Goal: Transaction & Acquisition: Book appointment/travel/reservation

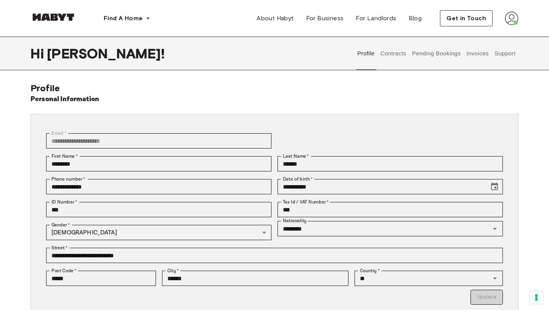
click at [390, 53] on button "Contracts" at bounding box center [394, 54] width 28 height 34
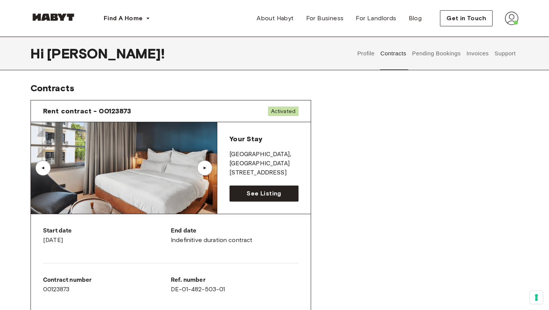
click at [163, 169] on img at bounding box center [124, 168] width 186 height 92
click at [262, 196] on span "See Listing" at bounding box center [264, 193] width 34 height 9
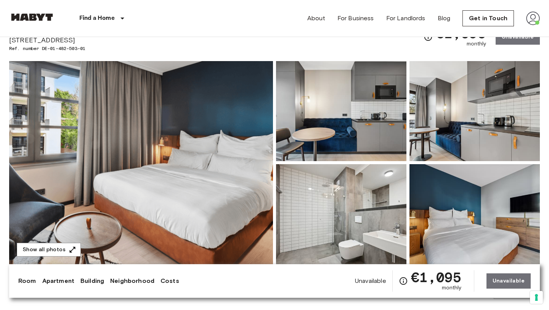
scroll to position [41, 0]
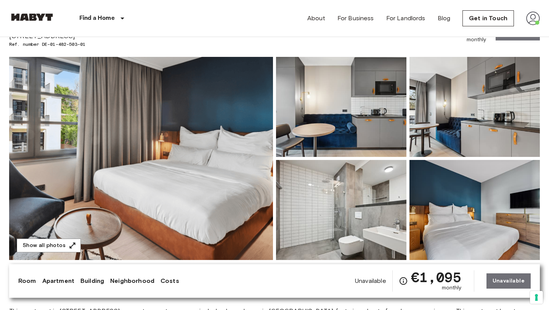
click at [178, 148] on img at bounding box center [141, 158] width 264 height 203
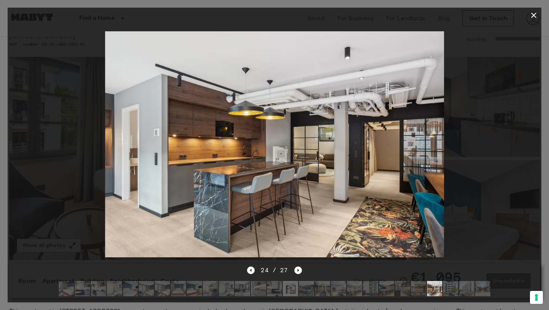
click at [533, 14] on icon "button" at bounding box center [533, 15] width 9 height 9
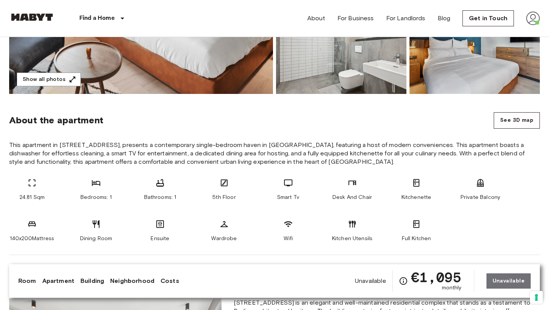
scroll to position [207, 0]
click at [523, 119] on button "See 3D map" at bounding box center [517, 121] width 46 height 16
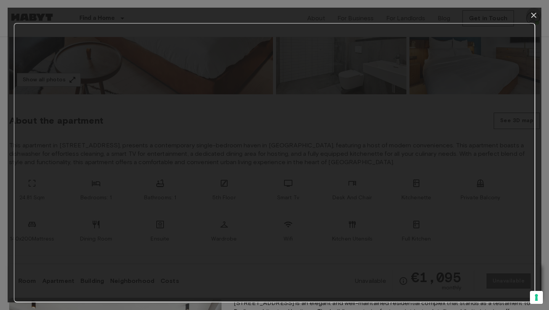
click at [534, 15] on icon "button" at bounding box center [533, 15] width 5 height 5
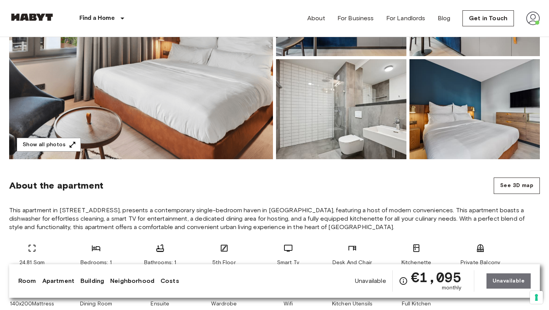
scroll to position [0, 0]
